Goal: Task Accomplishment & Management: Complete application form

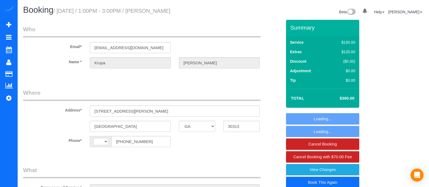
select select "GA"
select select "string:[GEOGRAPHIC_DATA]"
select select "object:614"
select select "number:2"
select select "number:6"
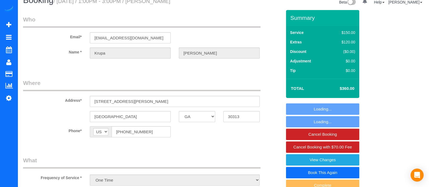
select select "4"
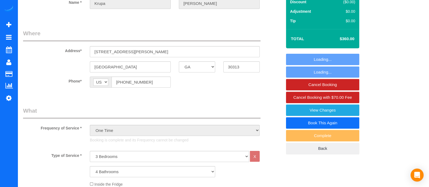
scroll to position [63, 0]
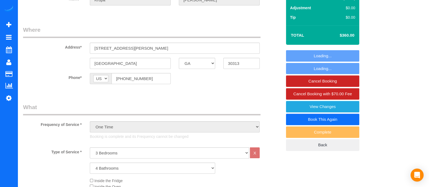
select select "4"
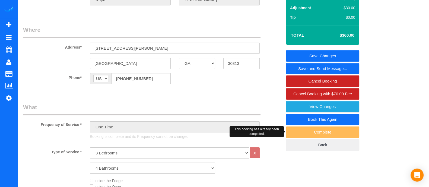
click at [315, 132] on div "Complete" at bounding box center [322, 131] width 73 height 11
